Goal: Transaction & Acquisition: Purchase product/service

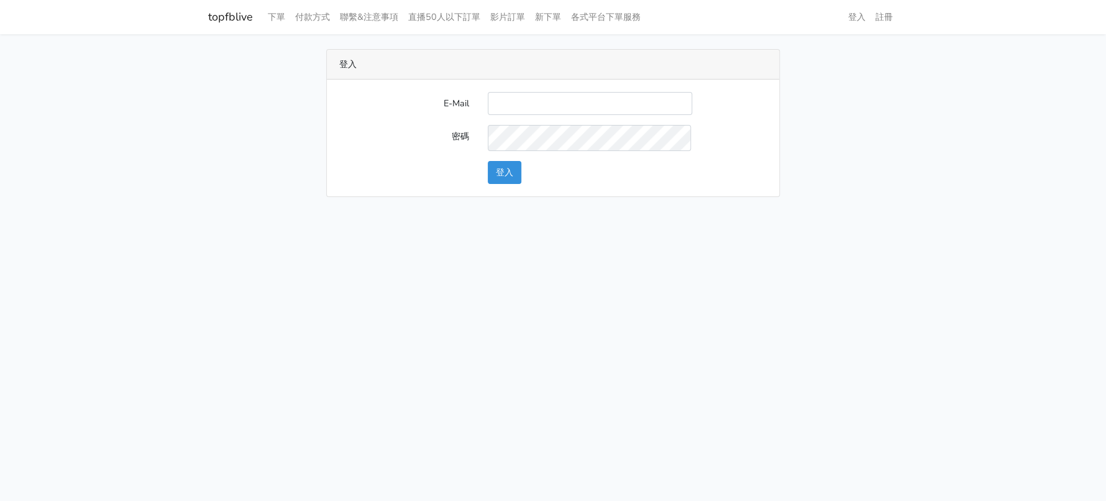
type input "a0930115212@gmail.com"
click at [504, 184] on button "登入" at bounding box center [505, 172] width 34 height 23
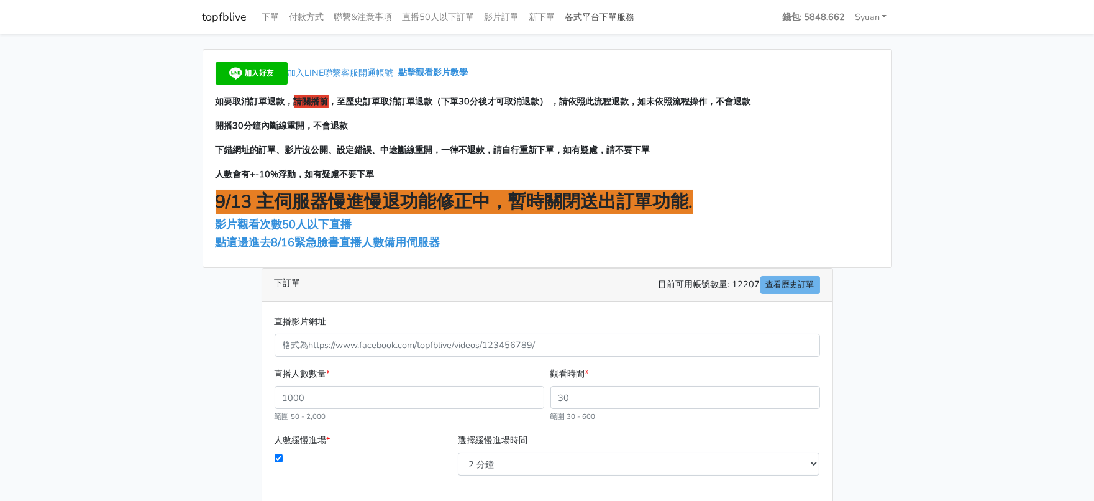
click at [640, 13] on link "各式平台下單服務" at bounding box center [600, 17] width 80 height 24
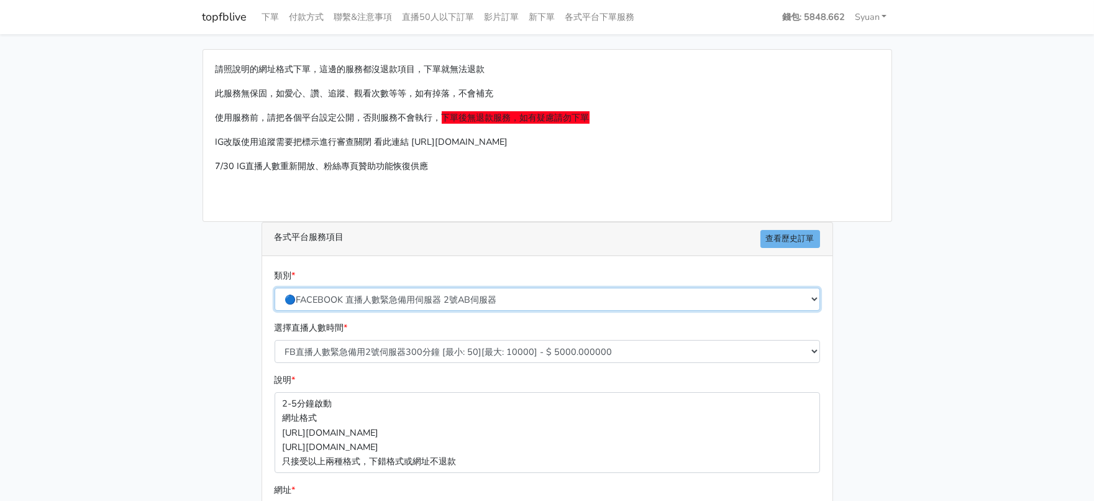
drag, startPoint x: 353, startPoint y: 331, endPoint x: 364, endPoint y: 327, distance: 11.4
click at [353, 311] on select "🔵FACEBOOK 直播人數緊急備用伺服器 2號AB伺服器 🔵FACEBOOK 網軍專用貼文留言 安全保密 🔵FACEBOOK 直播人數緊急備用伺服器 J1 …" at bounding box center [547, 299] width 545 height 23
select select "🔵2/12新增FACEBOOK 直播人數緊急備用伺服器 SC伺服器"
click at [275, 311] on select "🔵FACEBOOK 直播人數緊急備用伺服器 2號AB伺服器 🔵FACEBOOK 網軍專用貼文留言 安全保密 🔵FACEBOOK 直播人數緊急備用伺服器 J1 …" at bounding box center [547, 299] width 545 height 23
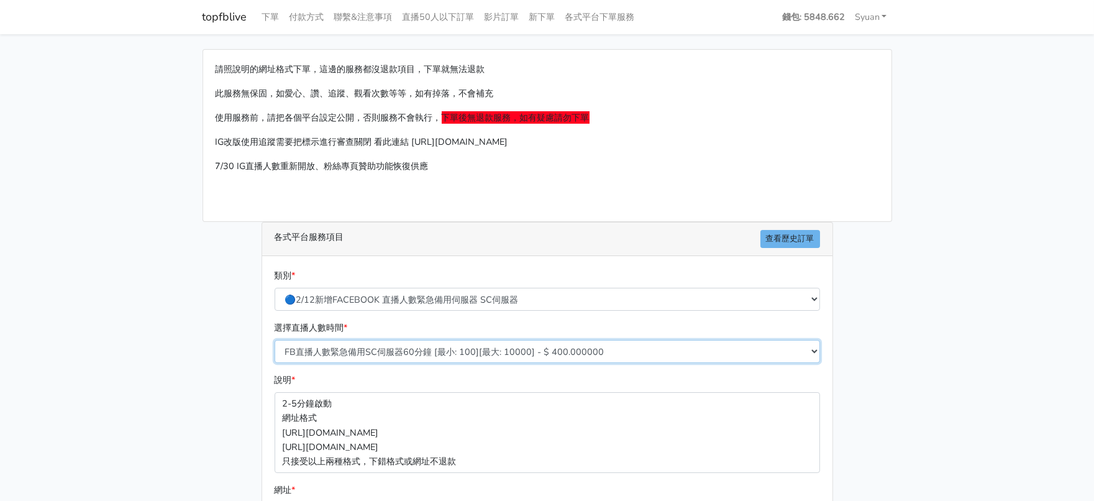
click at [469, 363] on select "FB直播人數緊急備用SC伺服器60分鐘 [最小: 100][最大: 10000] - $ 400.000000 FB直播人數緊急備用SC伺服器120分鐘 [最…" at bounding box center [547, 351] width 545 height 23
select select "636"
click at [275, 363] on select "FB直播人數緊急備用SC伺服器60分鐘 [最小: 100][最大: 10000] - $ 400.000000 FB直播人數緊急備用SC伺服器120分鐘 [最…" at bounding box center [547, 351] width 545 height 23
click at [149, 361] on main "請照說明的網址格式下單，這邊的服務都沒退款項目，下單就無法退款 此服務無保固，如愛心、讚、追蹤、觀看次數等等，如有掉落，不會補充 使用服務前，請把各個平台設定…" at bounding box center [547, 368] width 1094 height 669
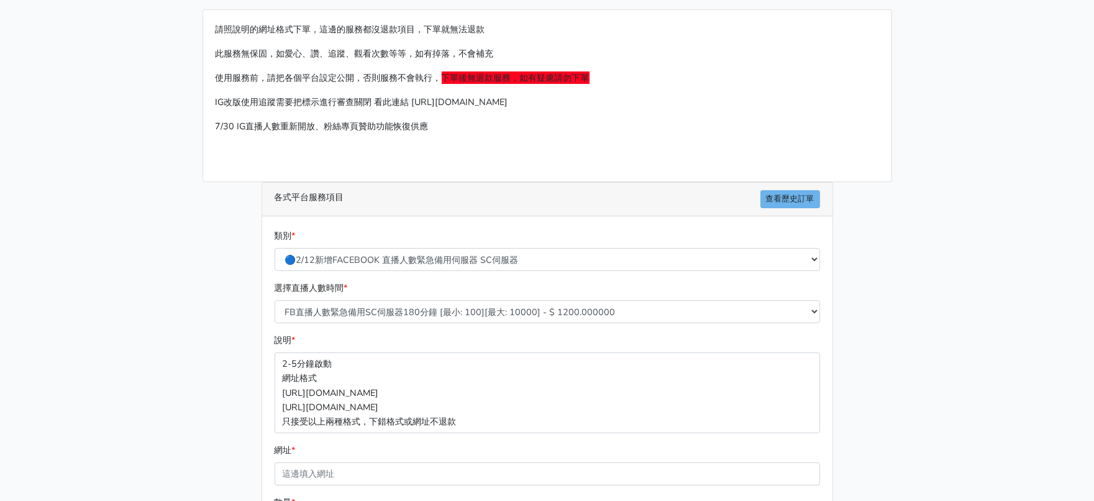
scroll to position [233, 0]
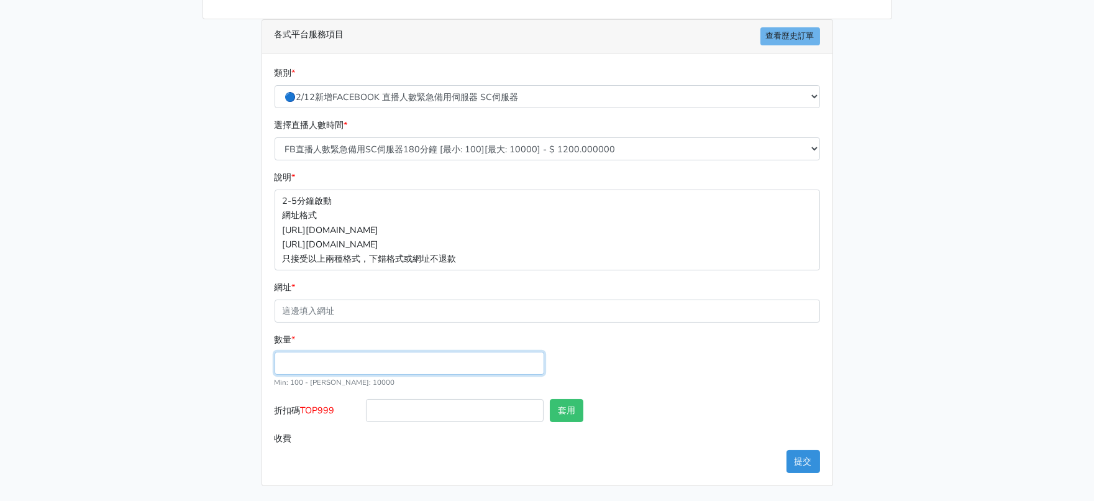
click at [319, 375] on input "數量 *" at bounding box center [410, 363] width 270 height 23
type input "300"
type input "360.000"
click at [322, 416] on span "TOP999" at bounding box center [318, 410] width 34 height 12
click at [366, 422] on input "折扣碼 TOP999" at bounding box center [455, 410] width 178 height 23
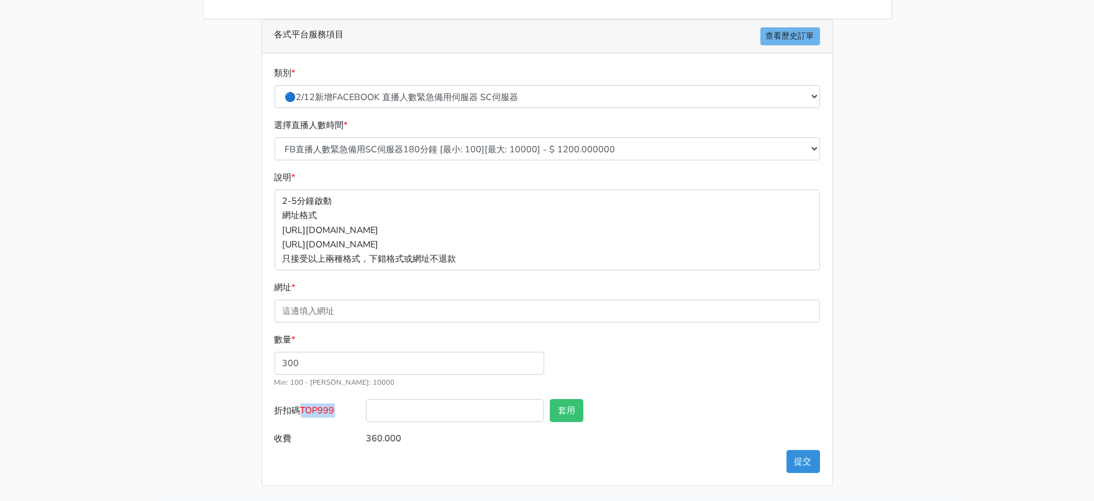
click at [322, 416] on span "TOP999" at bounding box center [318, 410] width 34 height 12
click at [366, 422] on input "折扣碼 TOP999" at bounding box center [455, 410] width 178 height 23
copy span "TOP999"
click at [435, 422] on input "折扣碼 TOP999" at bounding box center [455, 410] width 178 height 23
paste input "TOP999"
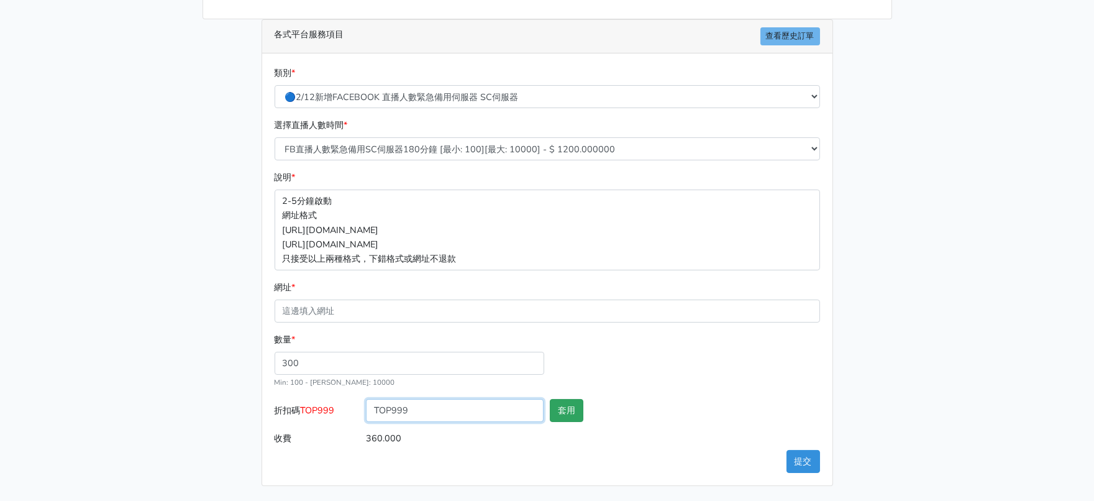
type input "TOP999"
click at [552, 422] on button "套用" at bounding box center [567, 410] width 34 height 23
type input "套用失敗"
click at [934, 387] on main "請照說明的網址格式下單，這邊的服務都沒退款項目，下單就無法退款 此服務無保固，如愛心、讚、追蹤、觀看次數等等，如有掉落，不會補充 使用服務前，請把各個平台設定…" at bounding box center [547, 166] width 1094 height 669
drag, startPoint x: 924, startPoint y: 240, endPoint x: 908, endPoint y: 258, distance: 24.2
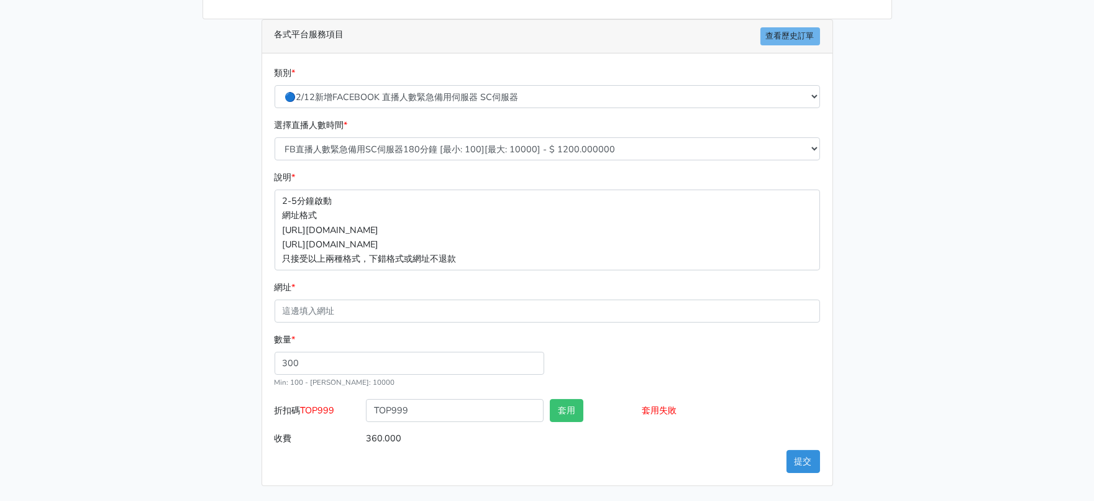
click at [924, 245] on main "請照說明的網址格式下單，這邊的服務都沒退款項目，下單就無法退款 此服務無保固，如愛心、讚、追蹤、觀看次數等等，如有掉落，不會補充 使用服務前，請把各個平台設定…" at bounding box center [547, 166] width 1094 height 669
click at [872, 299] on div "請照說明的網址格式下單，這邊的服務都沒退款項目，下單就無法退款 此服務無保固，如愛心、讚、追蹤、觀看次數等等，如有掉落，不會補充 使用服務前，請把各個平台設定…" at bounding box center [547, 166] width 708 height 639
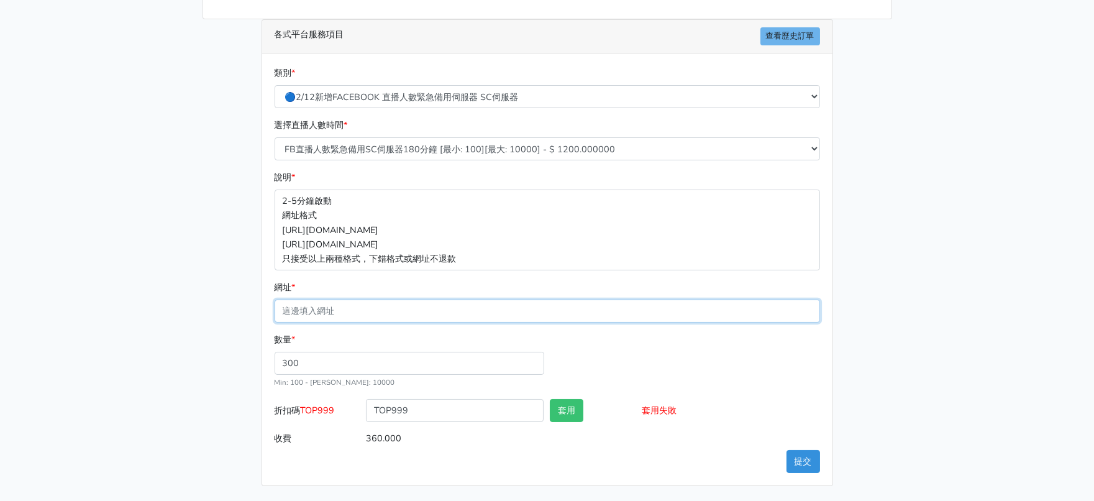
click at [388, 322] on input "網址 *" at bounding box center [547, 310] width 545 height 23
paste input "https://www.facebook.com/100063606982427/videos/702579666188939"
type input "https://www.facebook.com/100063606982427/videos/702579666188939"
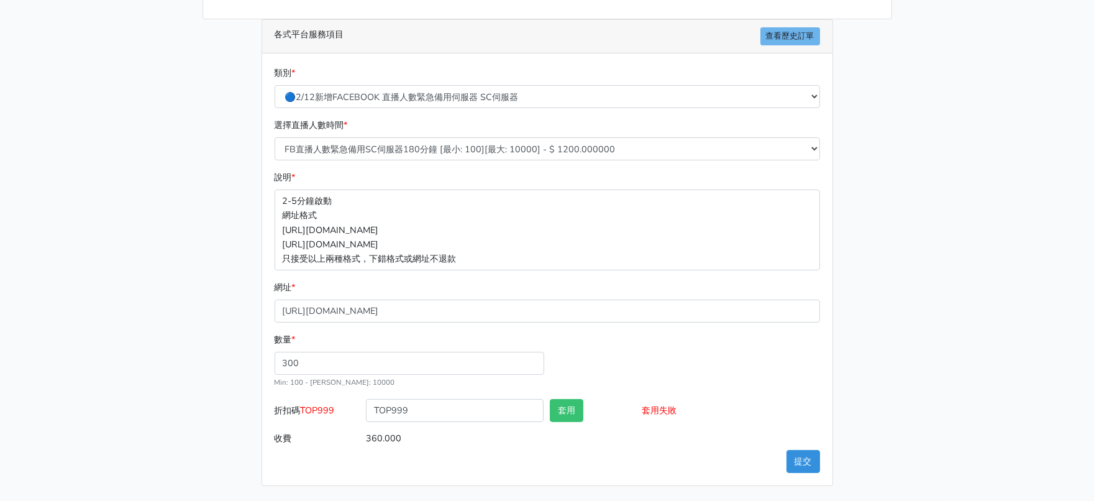
click at [202, 311] on div "請照說明的網址格式下單，這邊的服務都沒退款項目，下單就無法退款 此服務無保固，如愛心、讚、追蹤、觀看次數等等，如有掉落，不會補充 使用服務前，請把各個平台設定…" at bounding box center [547, 166] width 708 height 639
click at [791, 456] on button "提交" at bounding box center [803, 461] width 34 height 23
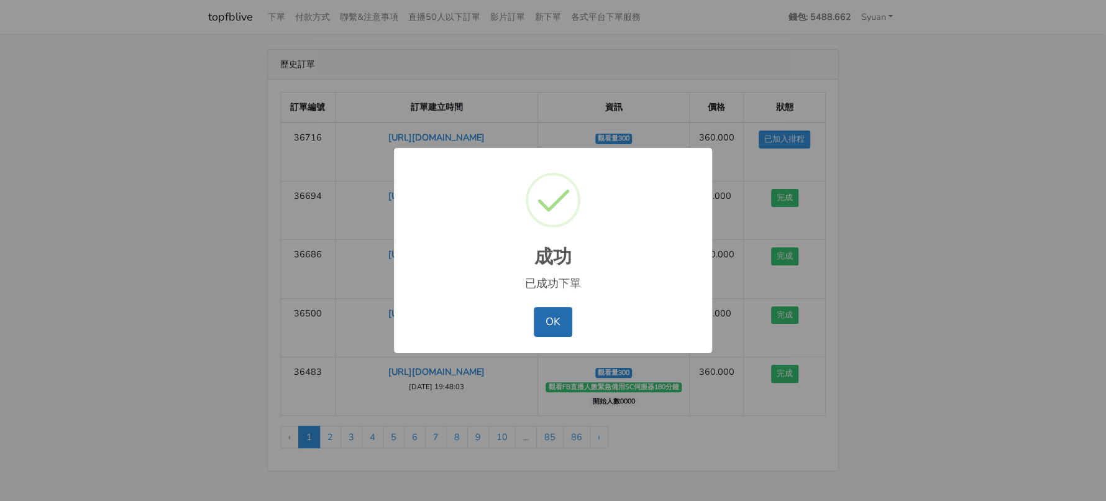
click at [539, 327] on button "OK" at bounding box center [553, 322] width 38 height 30
